Goal: Task Accomplishment & Management: Use online tool/utility

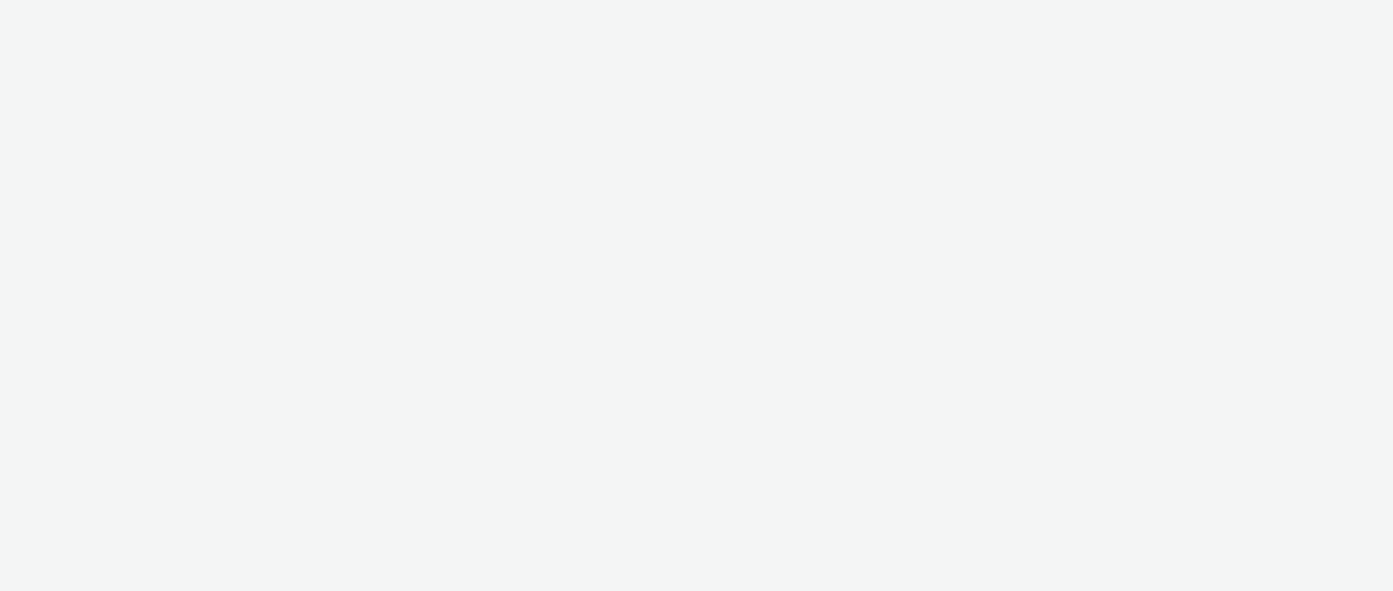
select select "ac009755-aa48-4799-8050-7a339a378eb8"
select select "d3406a9b-95e8-409c-967d-04bb2c697fe0"
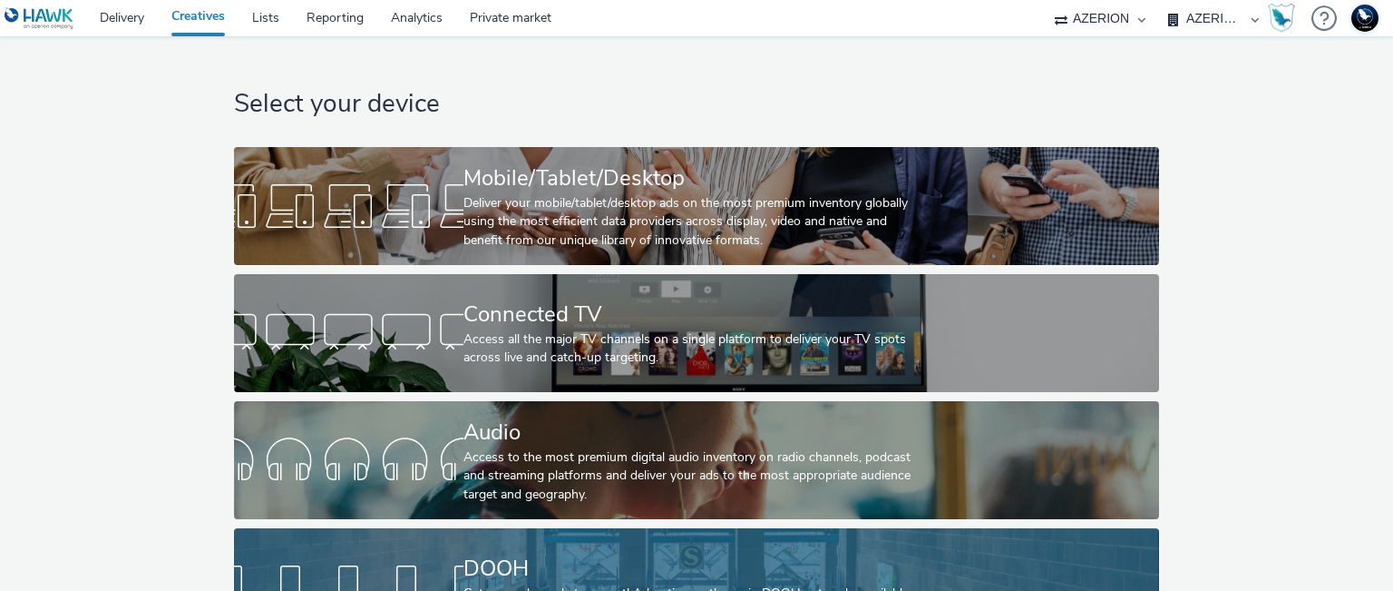
click at [464, 569] on div "DOOH" at bounding box center [693, 568] width 459 height 32
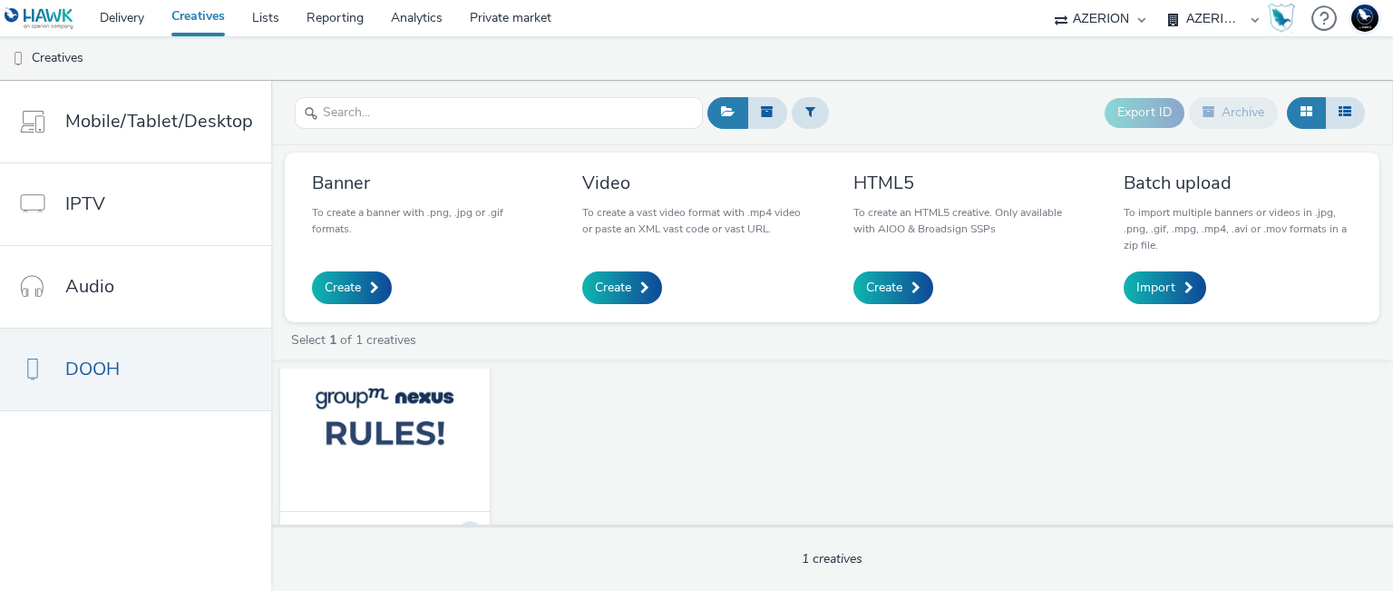
scroll to position [119, 0]
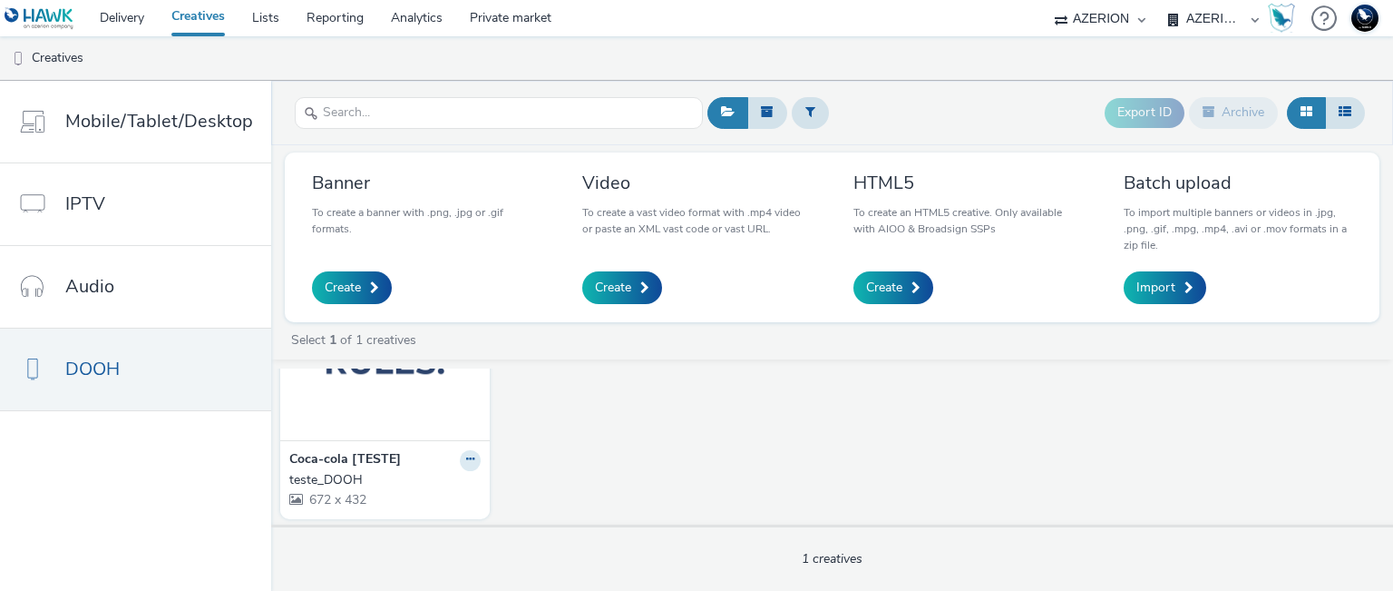
click at [376, 402] on img at bounding box center [385, 351] width 200 height 177
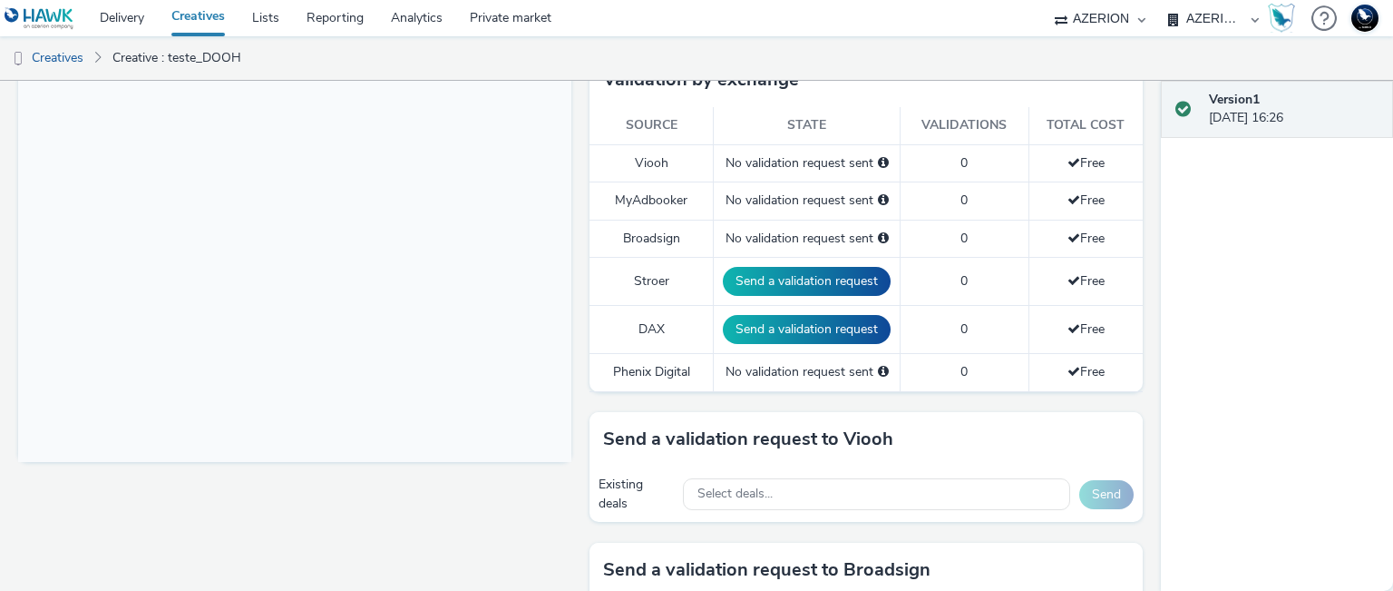
scroll to position [544, 0]
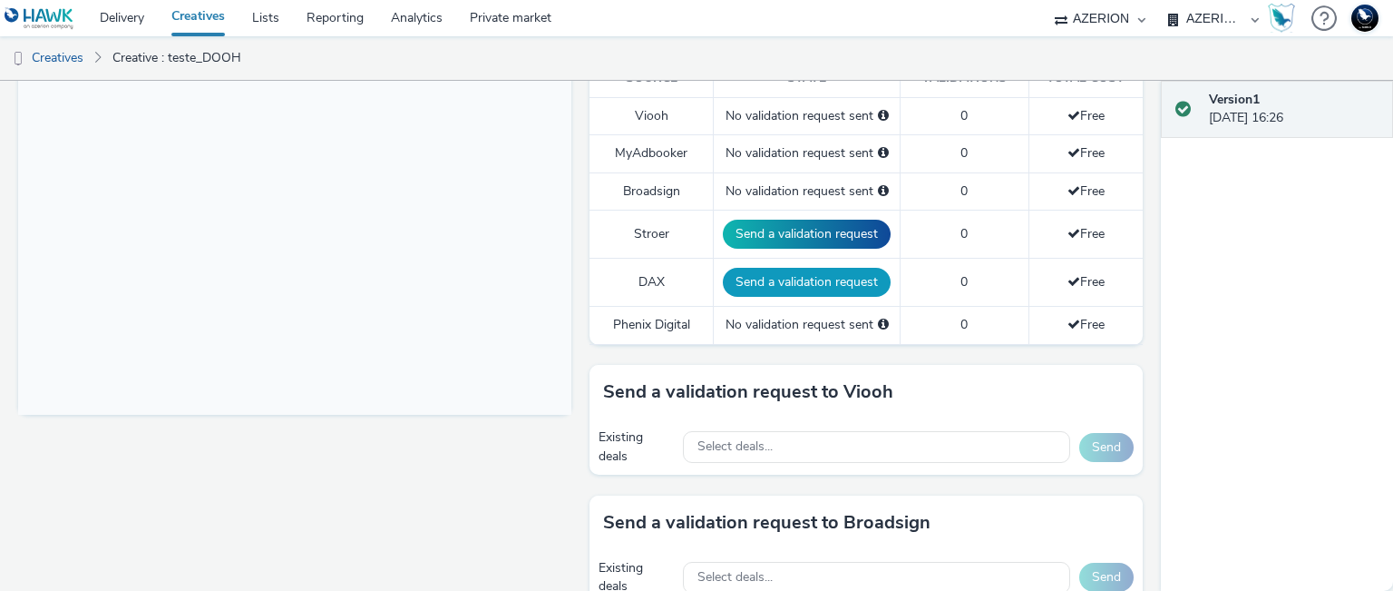
click at [806, 292] on button "Send a validation request" at bounding box center [807, 282] width 168 height 29
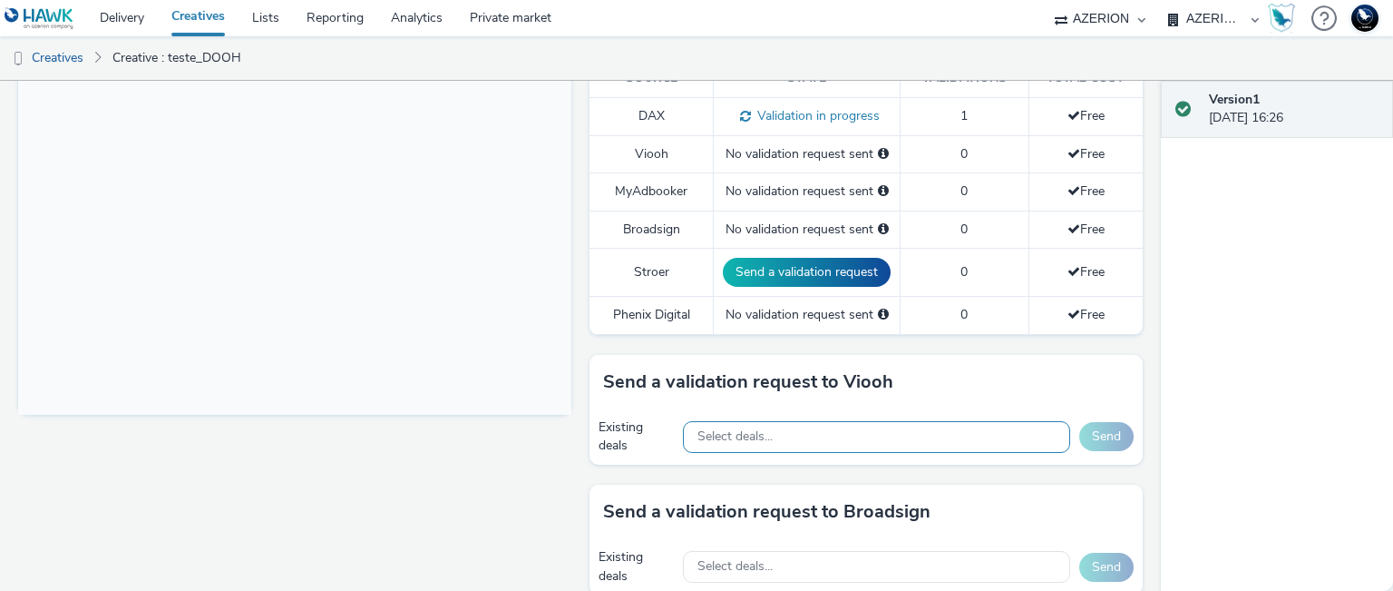
click at [810, 438] on div "Select deals..." at bounding box center [876, 437] width 387 height 32
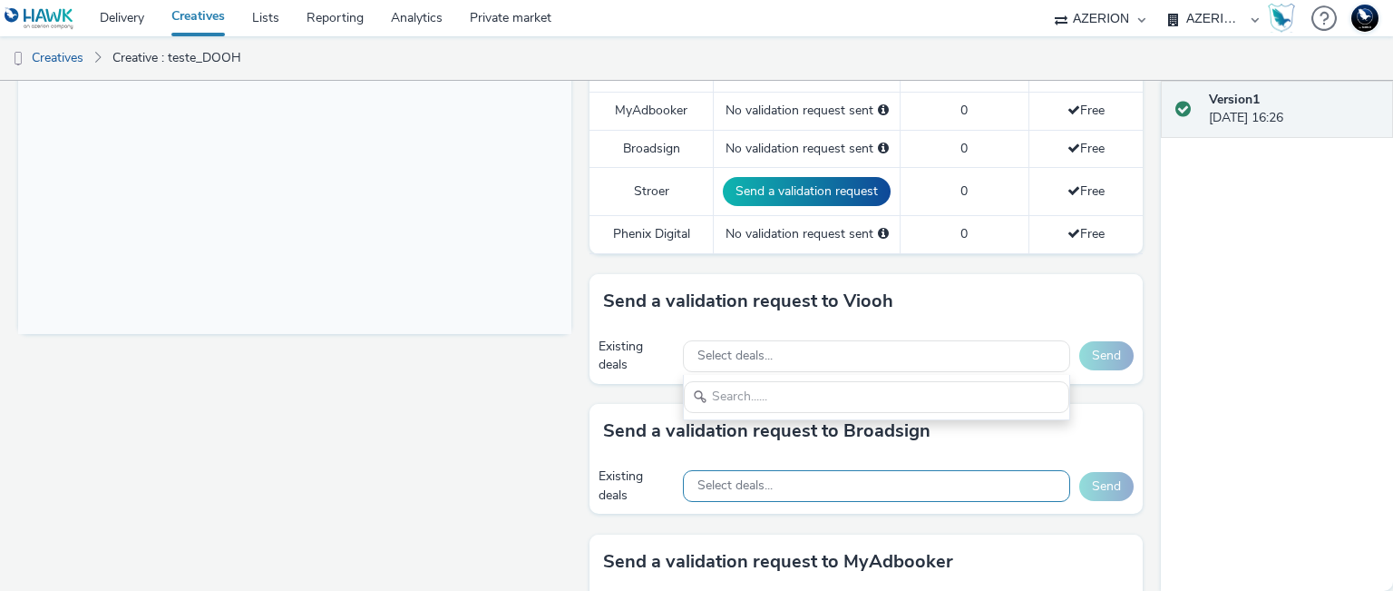
scroll to position [635, 0]
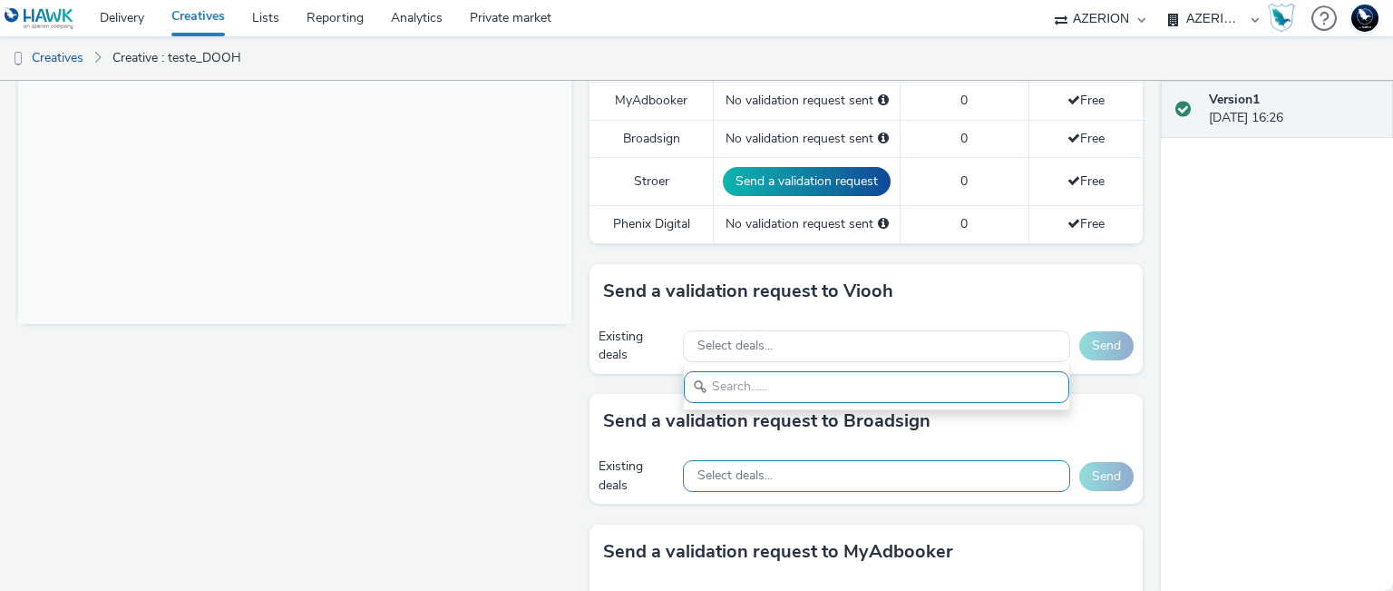
click at [744, 473] on span "Select deals..." at bounding box center [735, 475] width 75 height 15
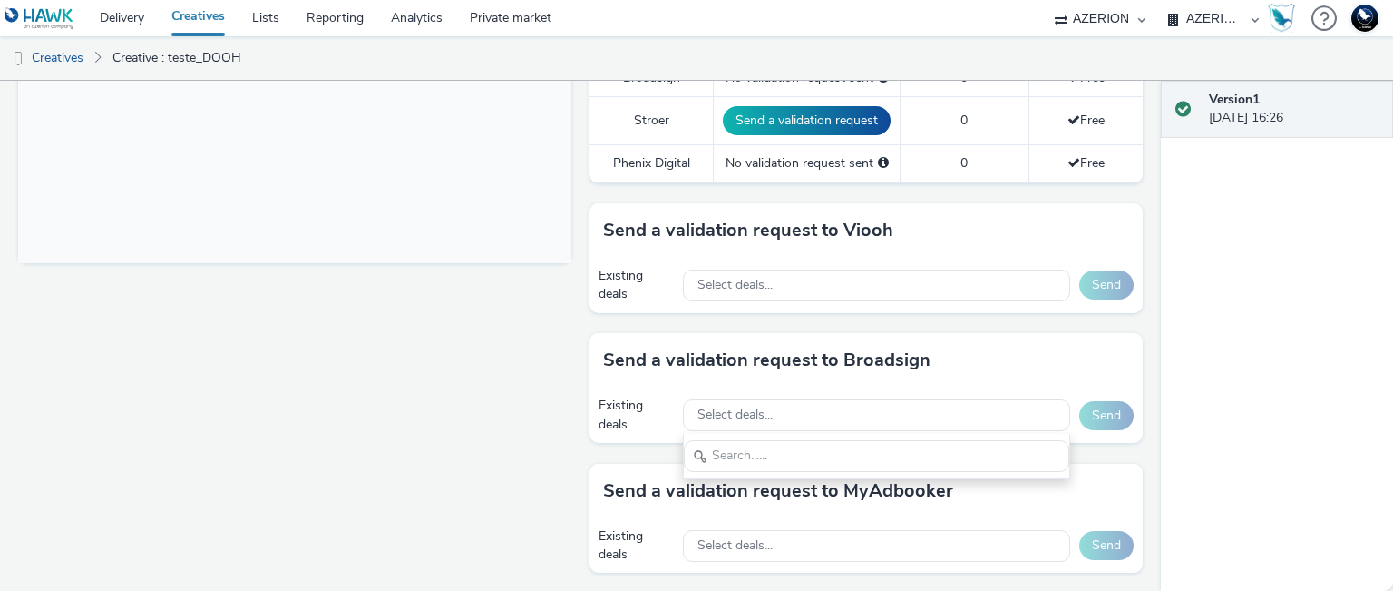
scroll to position [726, 0]
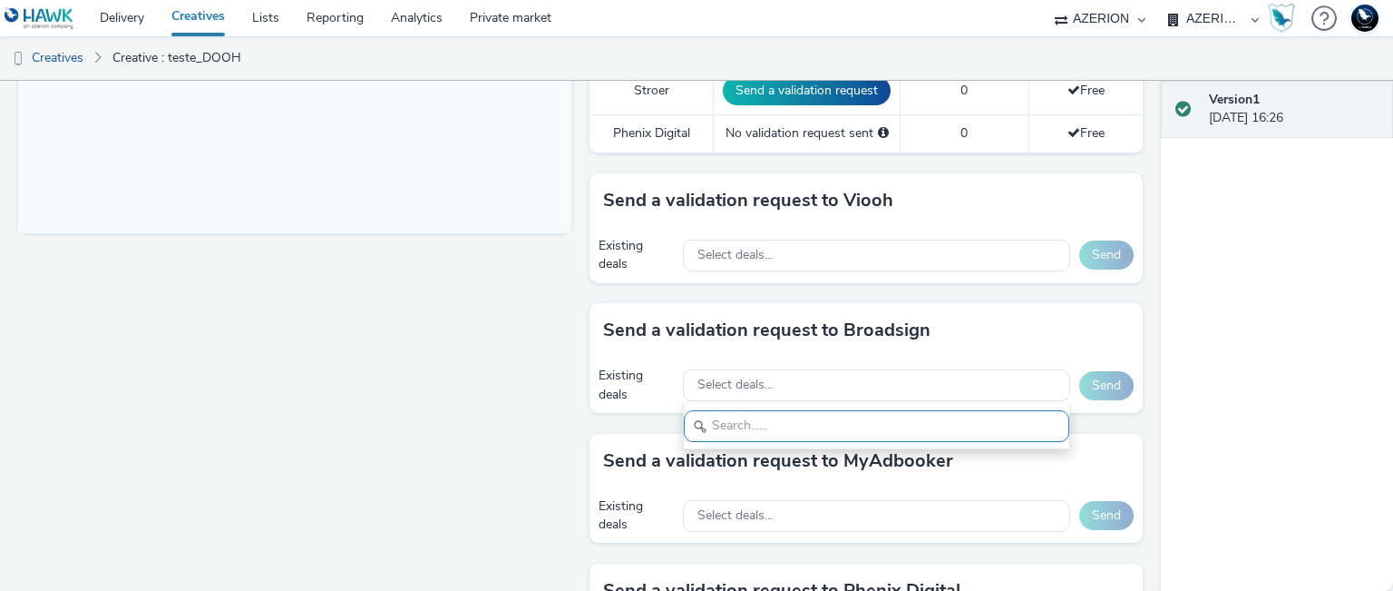
click at [493, 327] on div "Fullscreen" at bounding box center [299, 143] width 562 height 1309
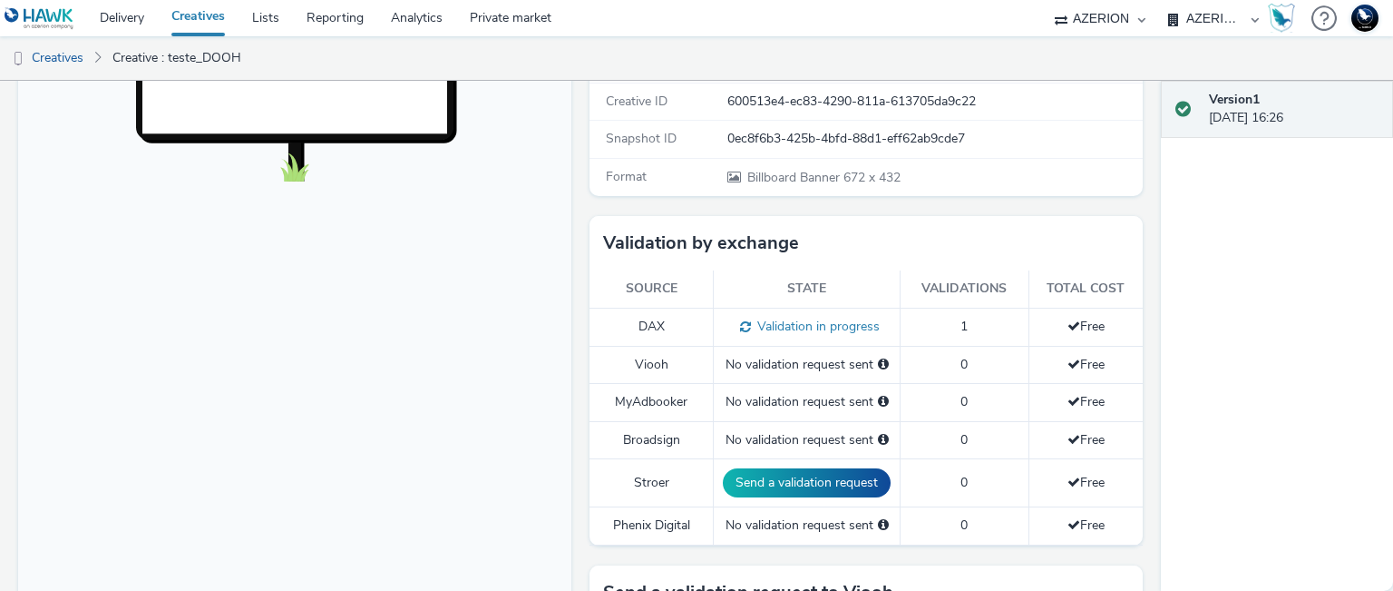
scroll to position [363, 0]
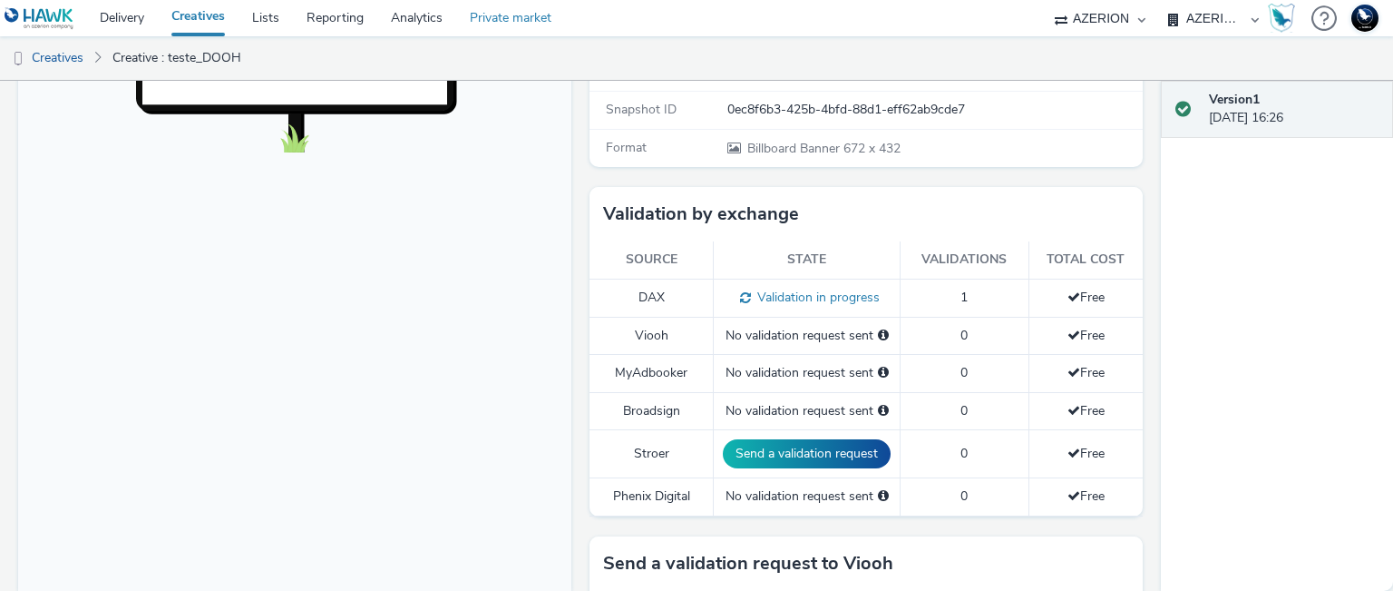
click at [504, 20] on link "Private market" at bounding box center [510, 18] width 109 height 36
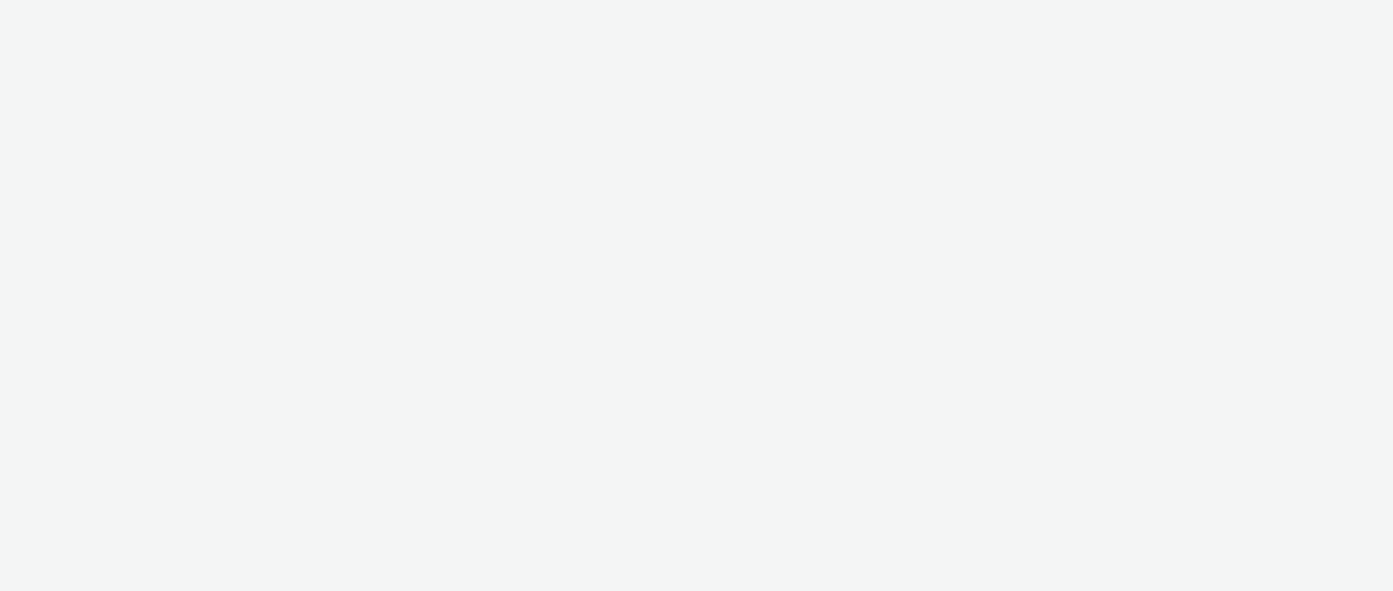
select select "ac009755-aa48-4799-8050-7a339a378eb8"
select select "d3406a9b-95e8-409c-967d-04bb2c697fe0"
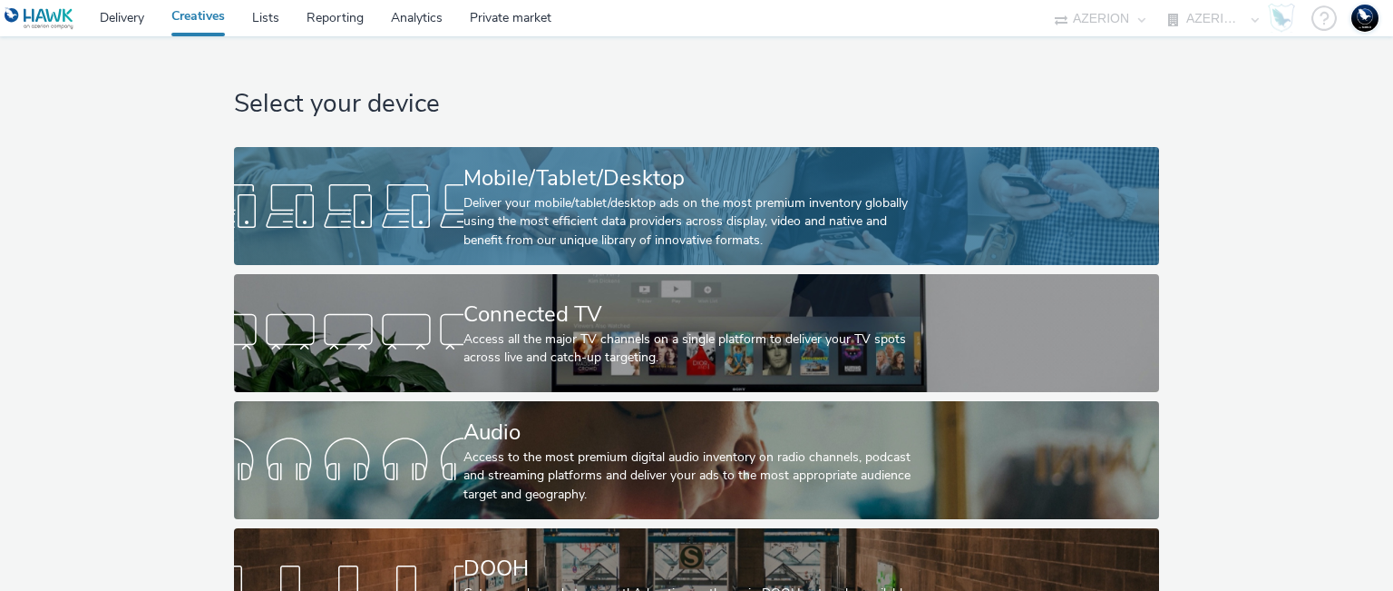
click at [512, 191] on div "Mobile/Tablet/Desktop" at bounding box center [693, 178] width 459 height 32
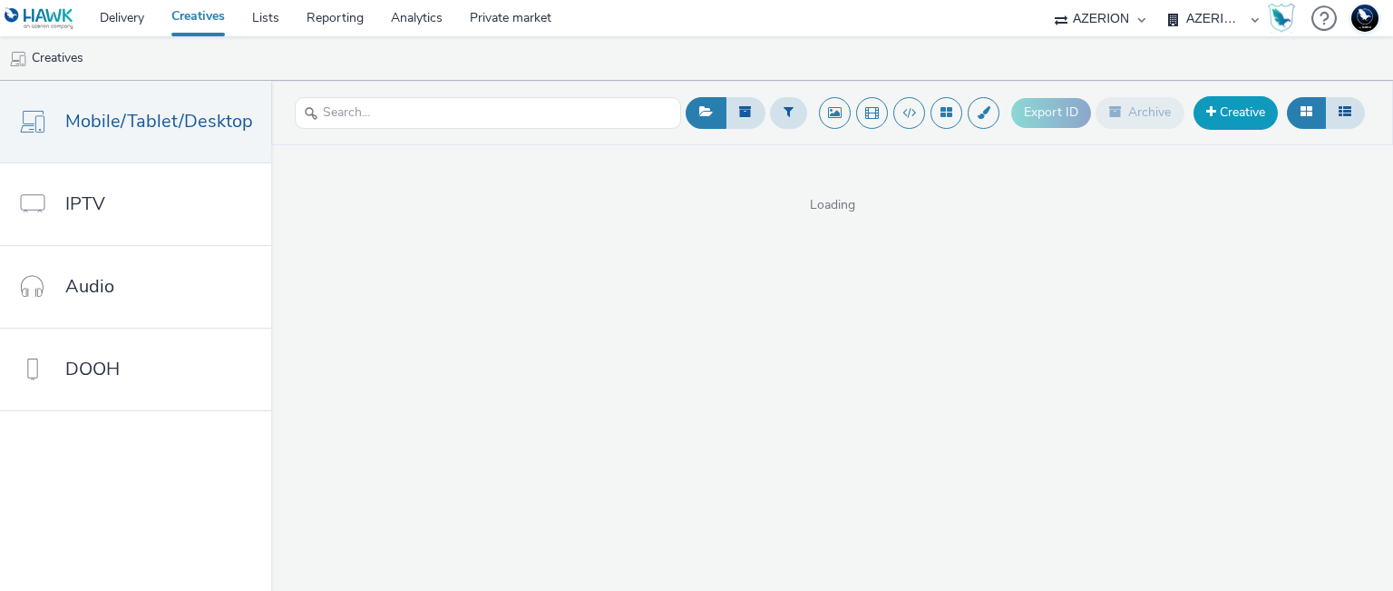
click at [1244, 118] on link "Creative" at bounding box center [1236, 112] width 84 height 33
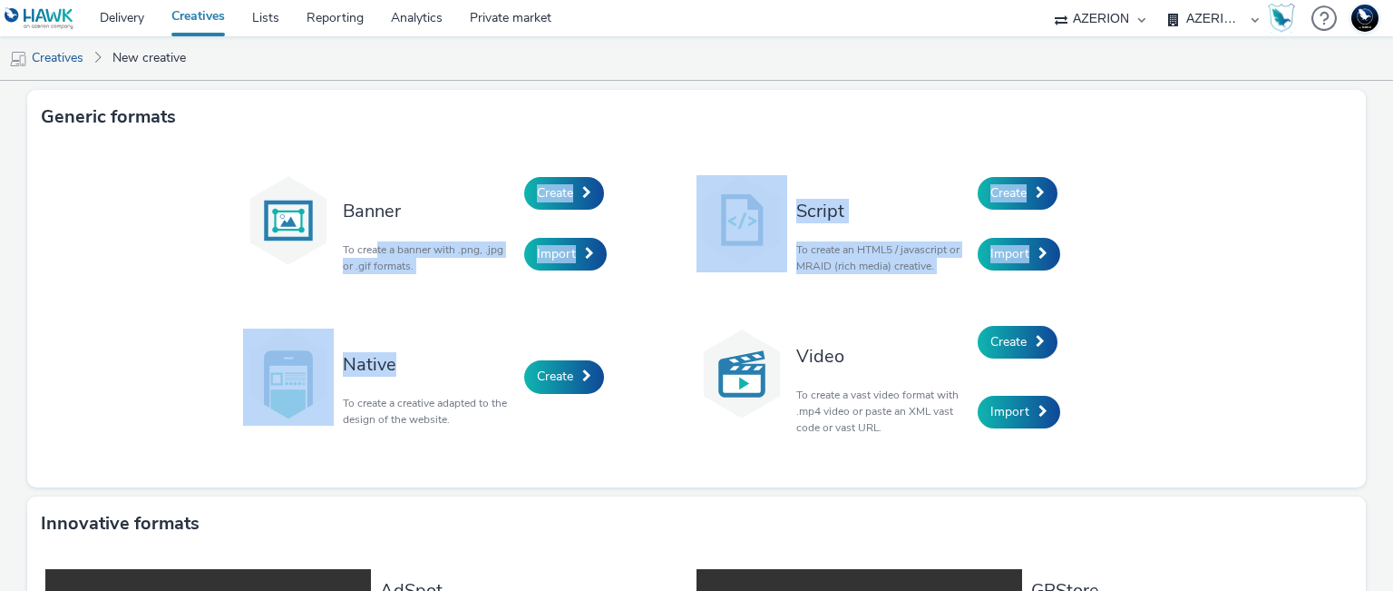
drag, startPoint x: 371, startPoint y: 245, endPoint x: 476, endPoint y: 276, distance: 109.7
click at [520, 297] on div "Banner To create a banner with .png, .jpg or .gif formats. Create Import Script…" at bounding box center [696, 315] width 907 height 307
click at [417, 256] on p "To create a banner with .png, .jpg or .gif formats." at bounding box center [429, 257] width 172 height 33
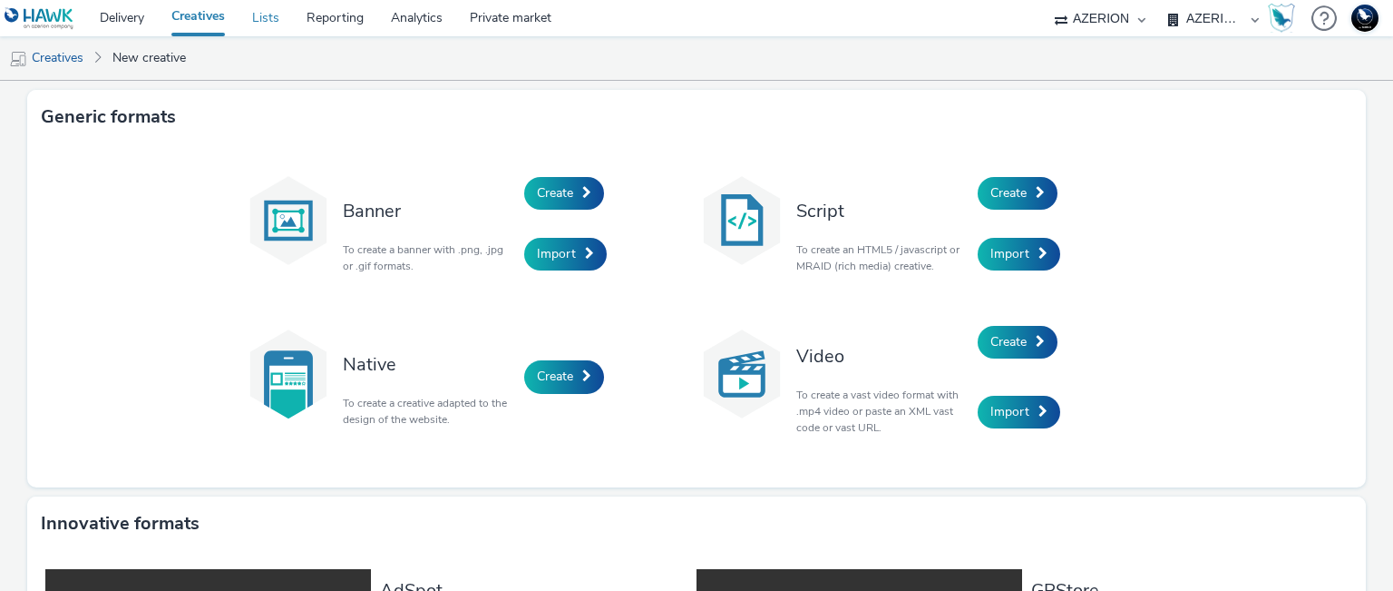
click at [261, 15] on link "Lists" at bounding box center [266, 18] width 54 height 36
